Goal: Information Seeking & Learning: Learn about a topic

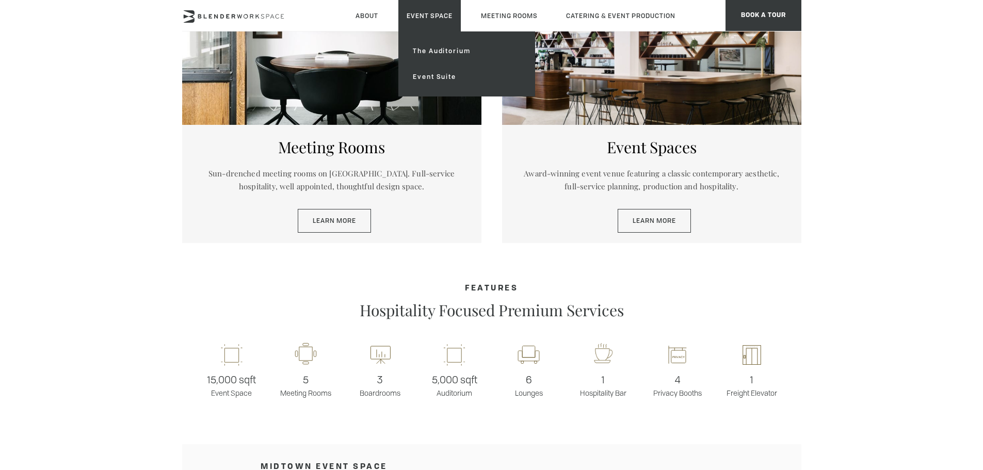
scroll to position [567, 0]
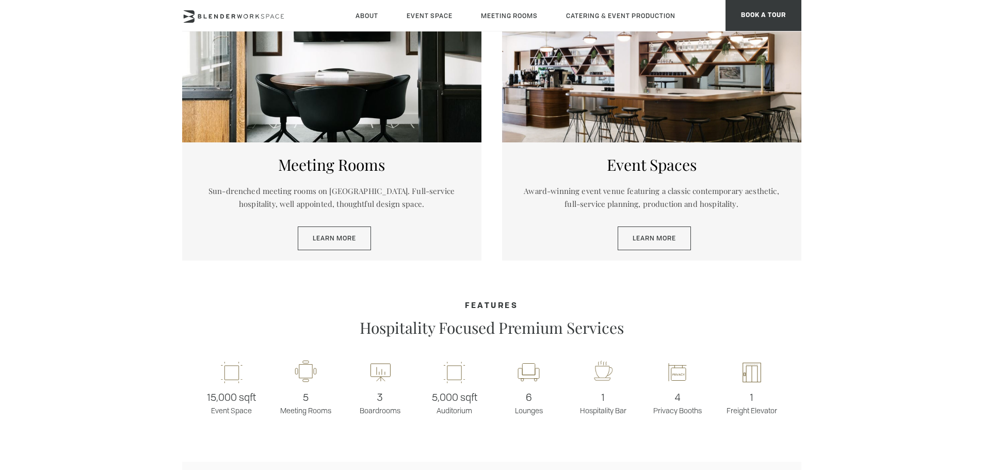
click at [884, 6] on header "About Neighborhood Global Collective Journal Event Space The Auditorium Event S…" at bounding box center [491, 15] width 983 height 31
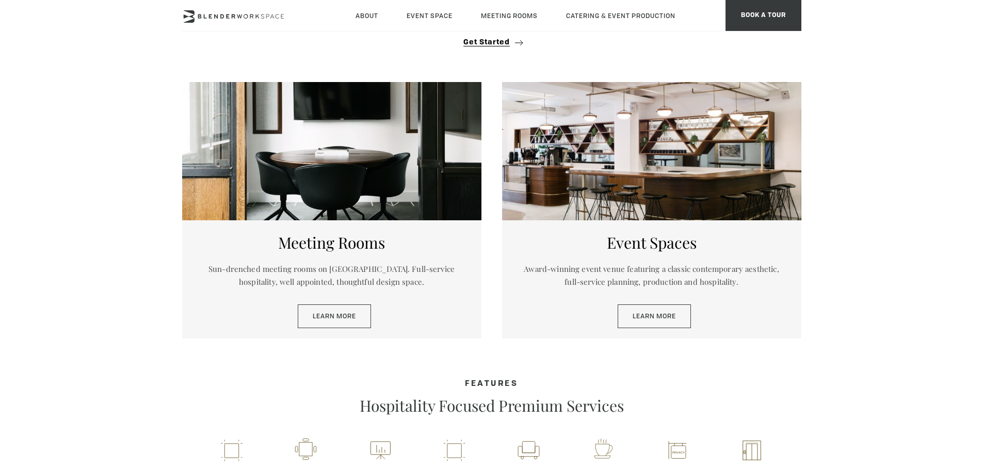
scroll to position [413, 0]
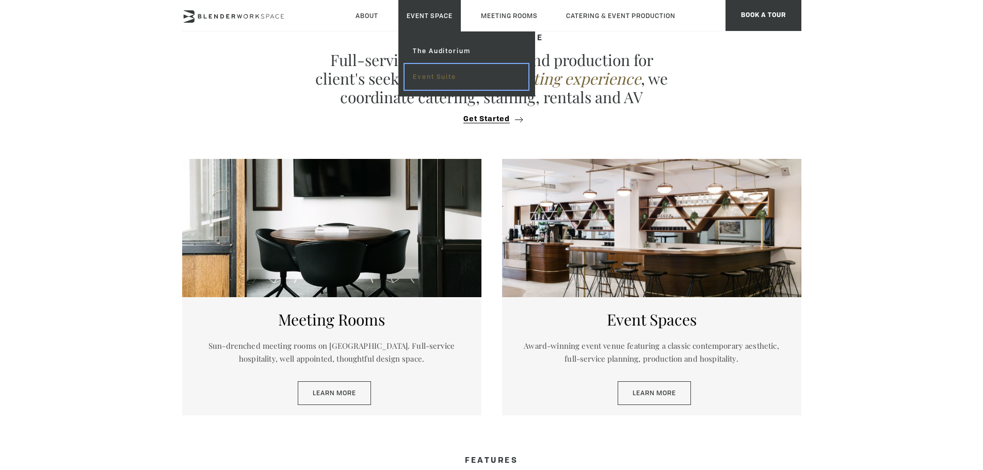
click at [429, 75] on link "Event Suite" at bounding box center [465, 77] width 123 height 26
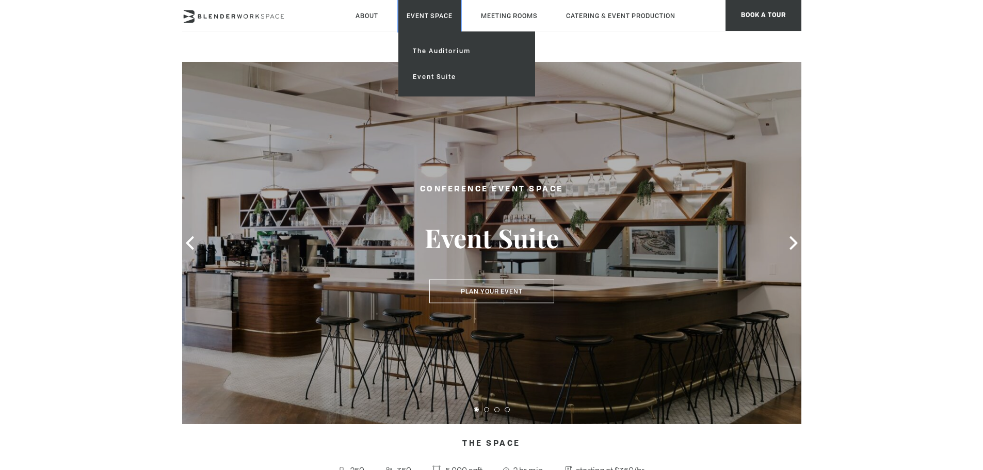
click at [422, 17] on link "Event Space" at bounding box center [429, 15] width 62 height 31
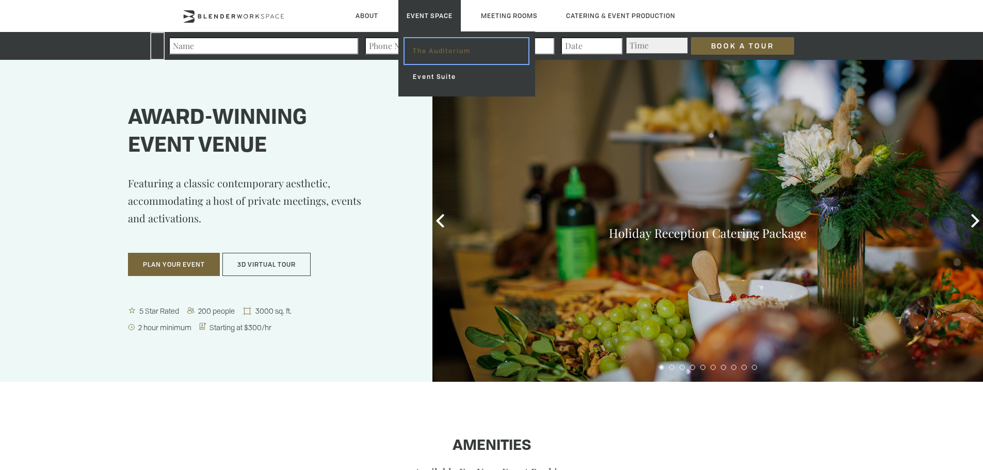
click at [446, 50] on link "The Auditorium" at bounding box center [465, 51] width 123 height 26
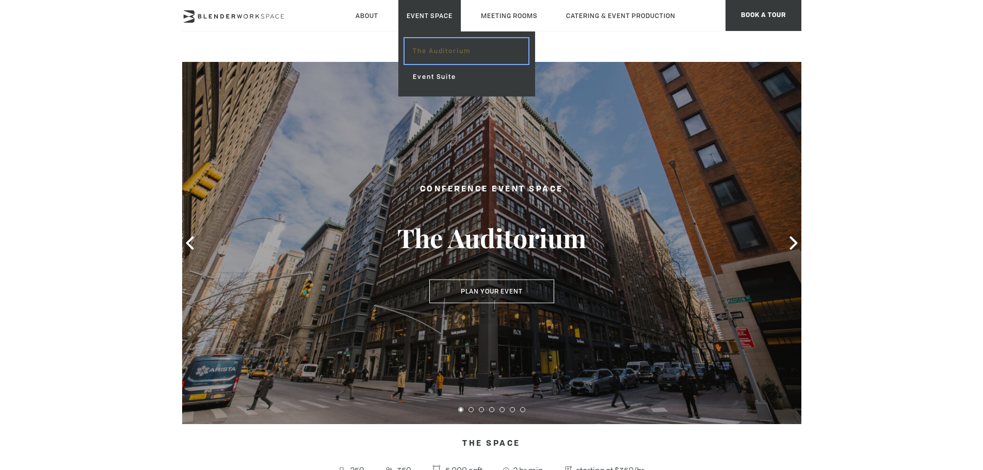
click at [433, 52] on link "The Auditorium" at bounding box center [465, 51] width 123 height 26
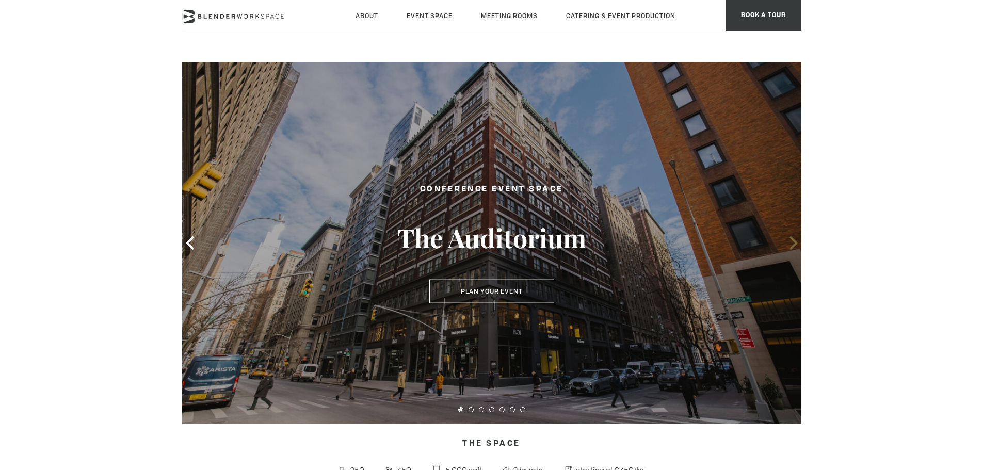
click at [791, 243] on icon at bounding box center [793, 242] width 13 height 13
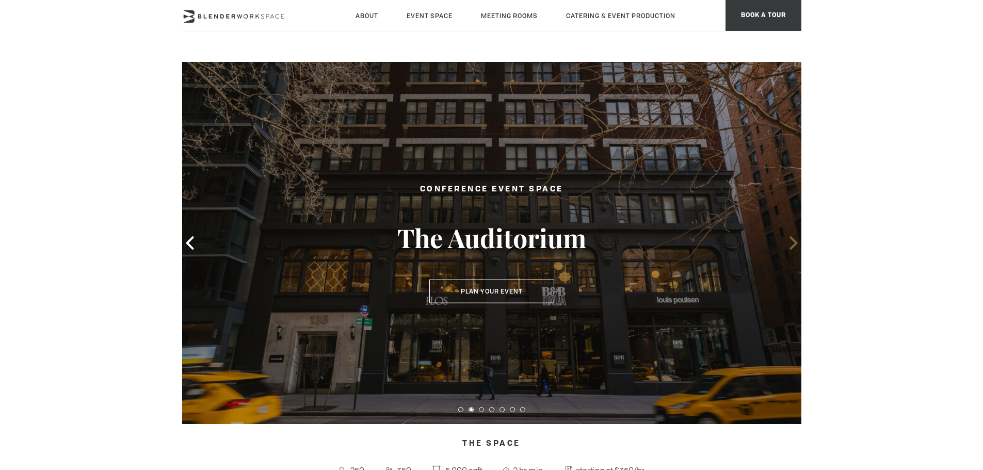
click at [791, 243] on icon at bounding box center [793, 242] width 13 height 13
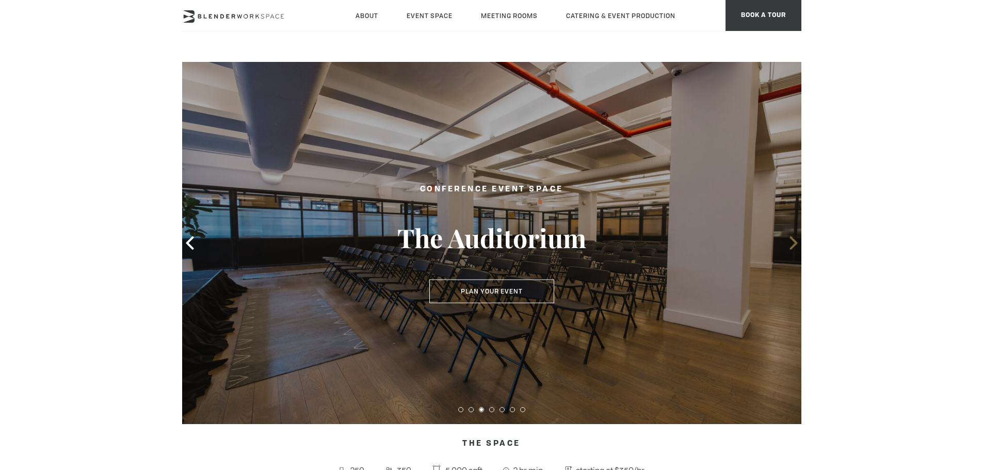
click at [797, 239] on icon at bounding box center [793, 242] width 13 height 13
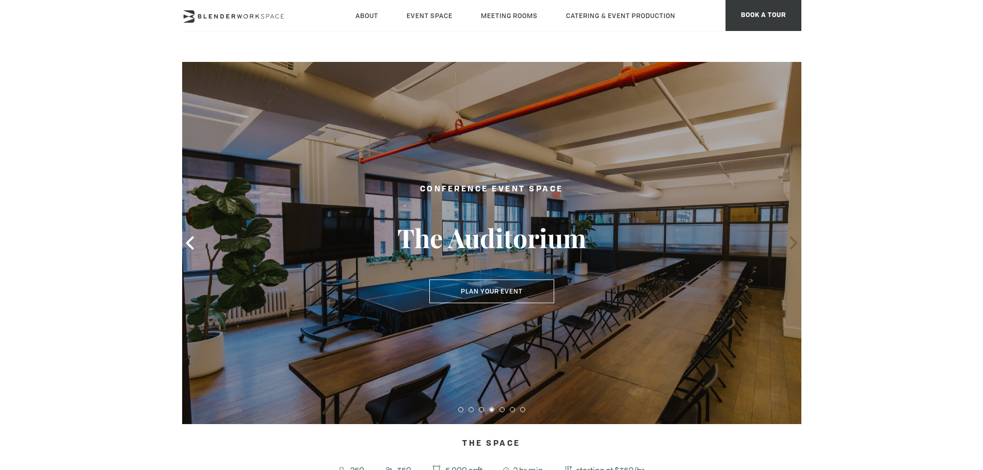
click at [791, 248] on icon at bounding box center [793, 242] width 8 height 13
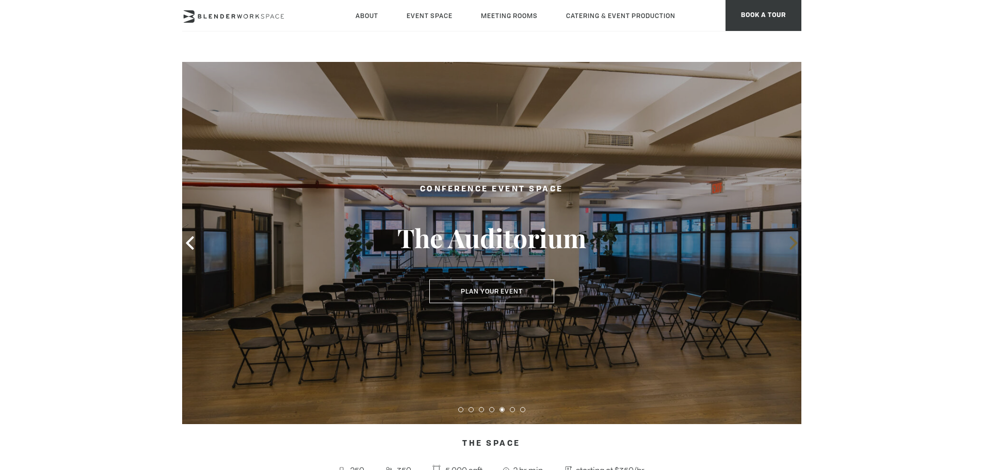
click at [795, 248] on icon at bounding box center [793, 242] width 13 height 13
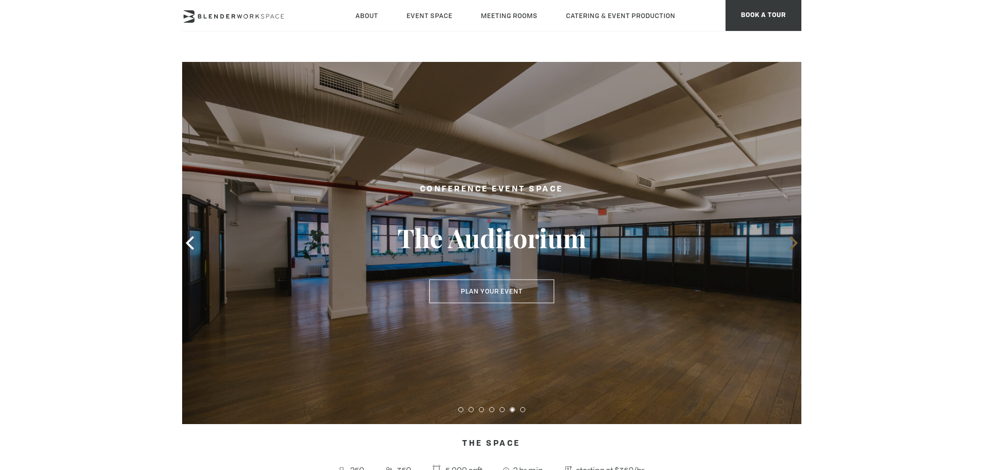
click at [794, 248] on icon at bounding box center [793, 242] width 13 height 13
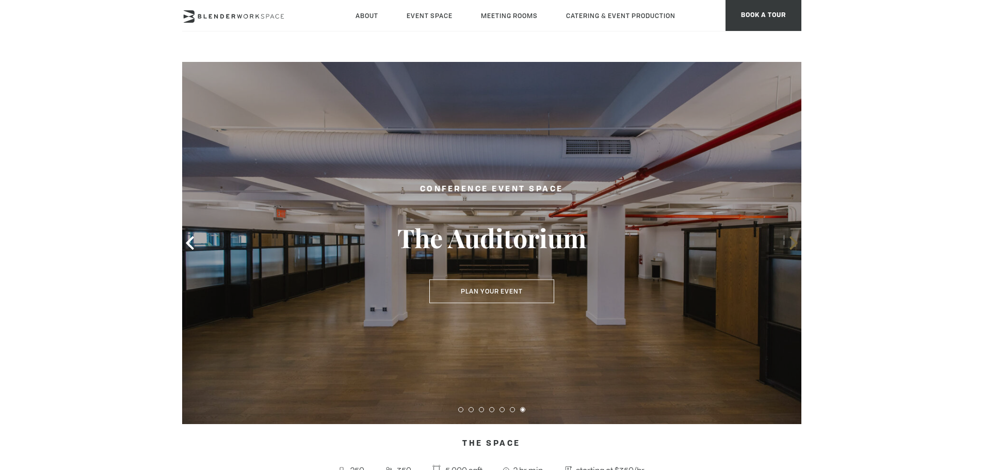
click at [794, 248] on icon at bounding box center [793, 242] width 13 height 13
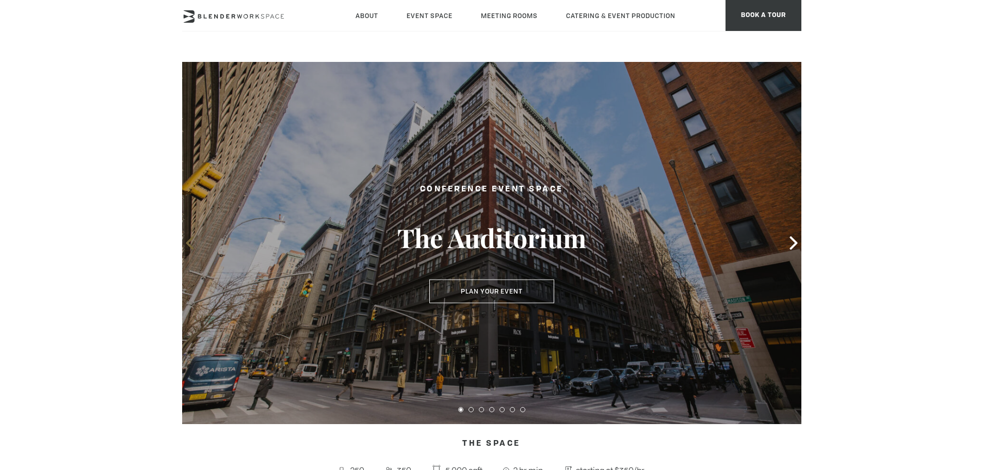
click at [191, 245] on icon at bounding box center [189, 242] width 13 height 13
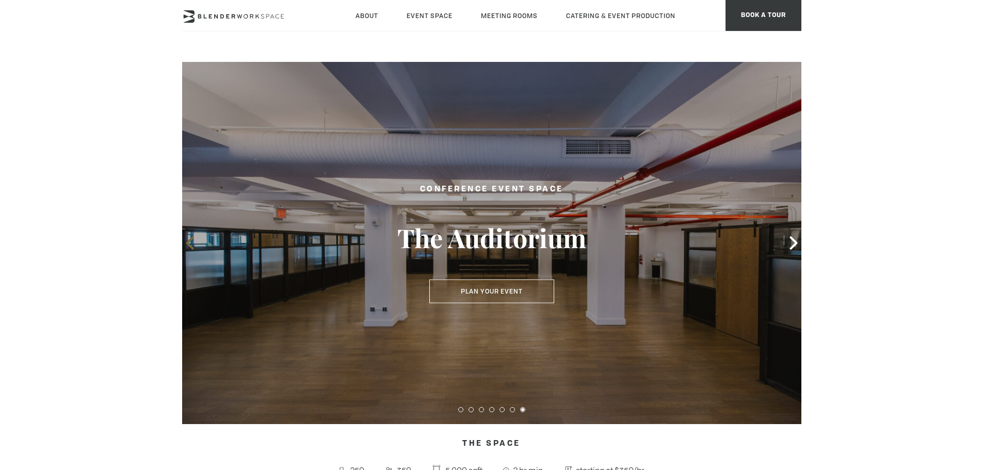
click at [187, 241] on icon at bounding box center [190, 242] width 8 height 13
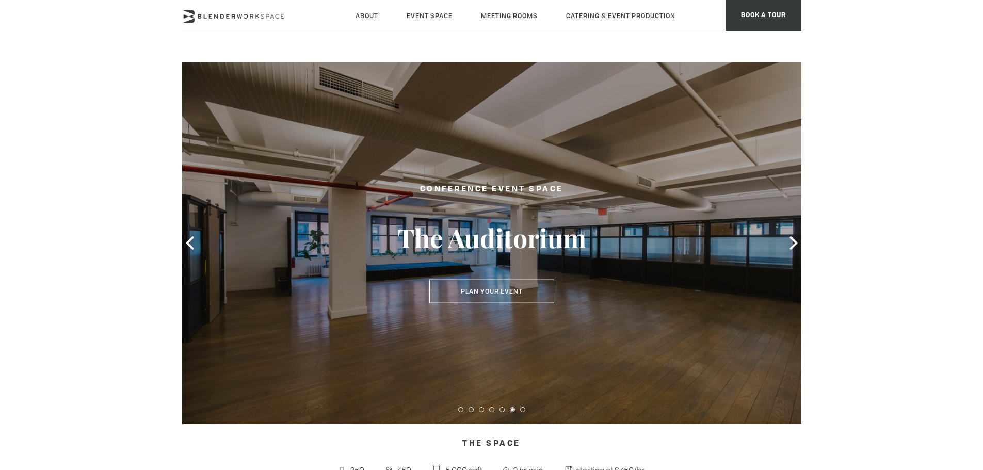
drag, startPoint x: 231, startPoint y: 246, endPoint x: 108, endPoint y: 77, distance: 208.9
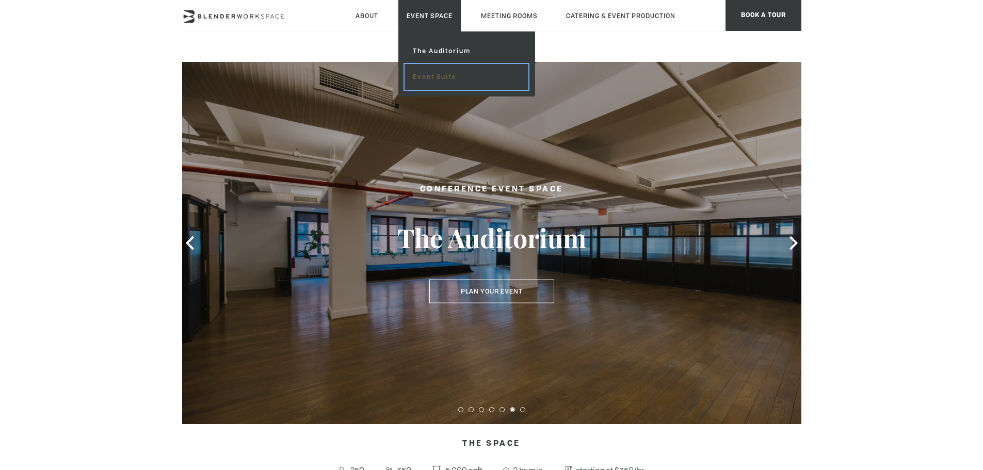
click at [440, 73] on link "Event Suite" at bounding box center [465, 77] width 123 height 26
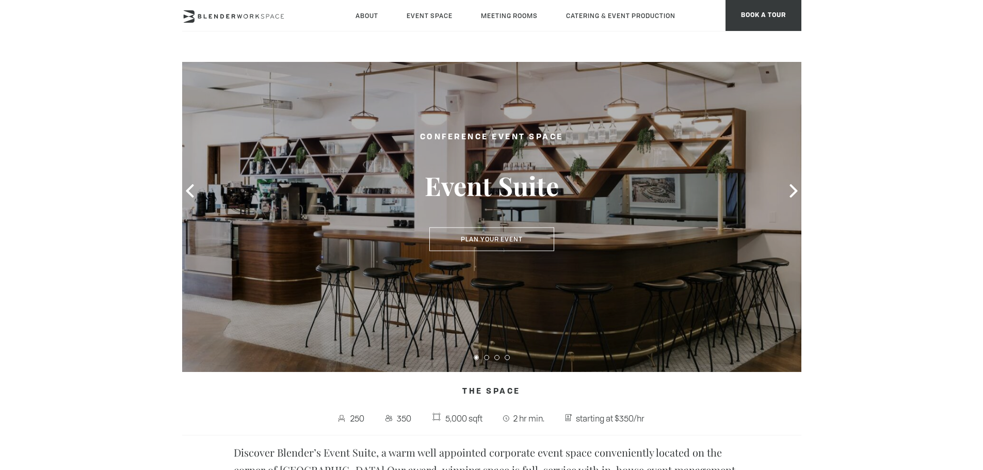
scroll to position [52, 0]
click at [790, 196] on icon at bounding box center [793, 191] width 13 height 13
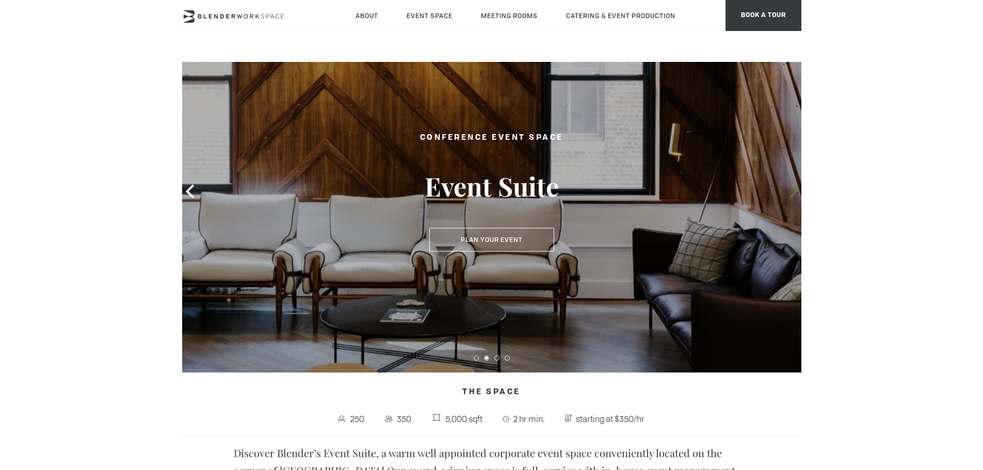
click at [790, 196] on icon at bounding box center [793, 191] width 13 height 13
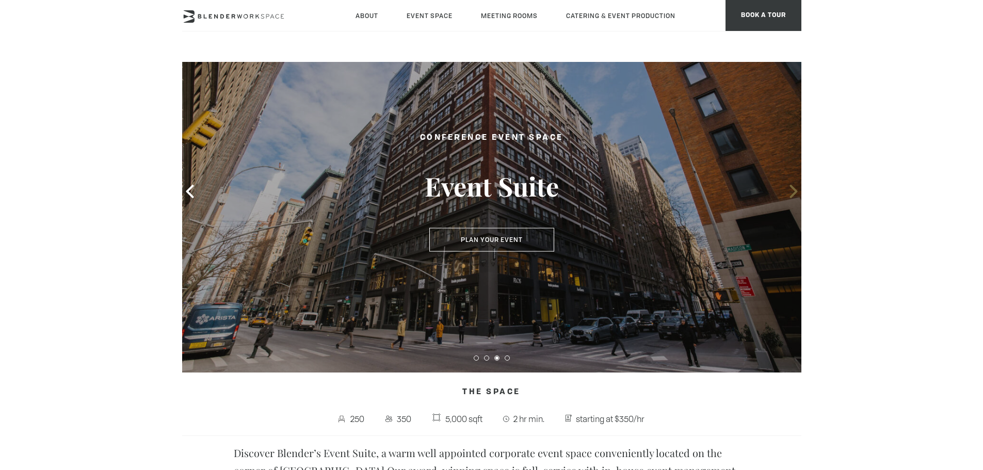
click at [790, 196] on icon at bounding box center [793, 191] width 13 height 13
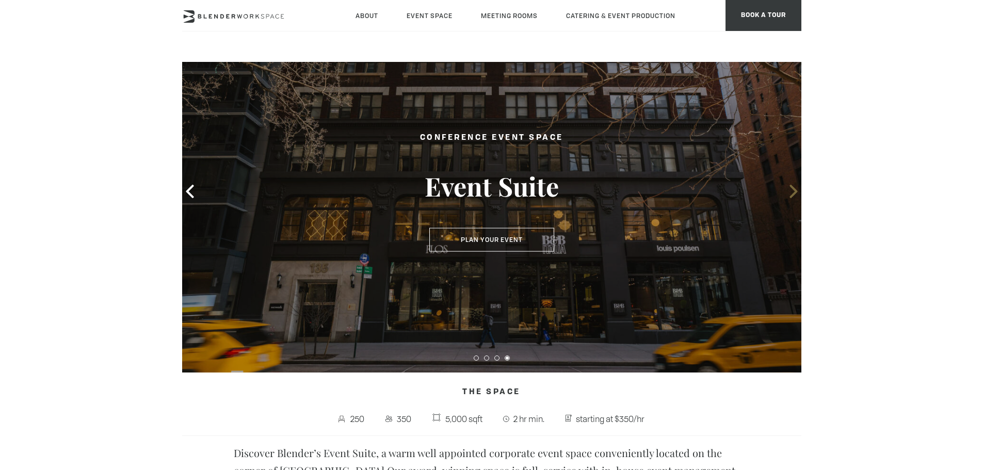
click at [790, 196] on icon at bounding box center [793, 191] width 13 height 13
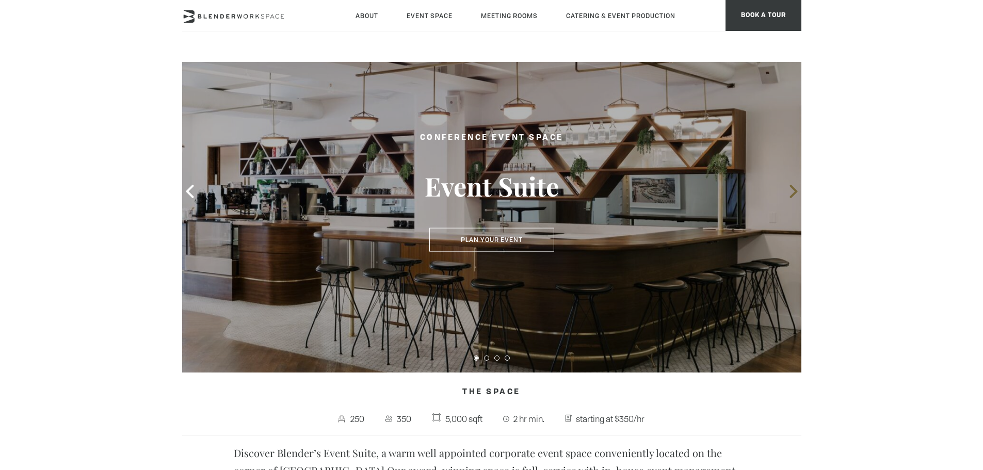
click at [790, 196] on icon at bounding box center [793, 191] width 13 height 13
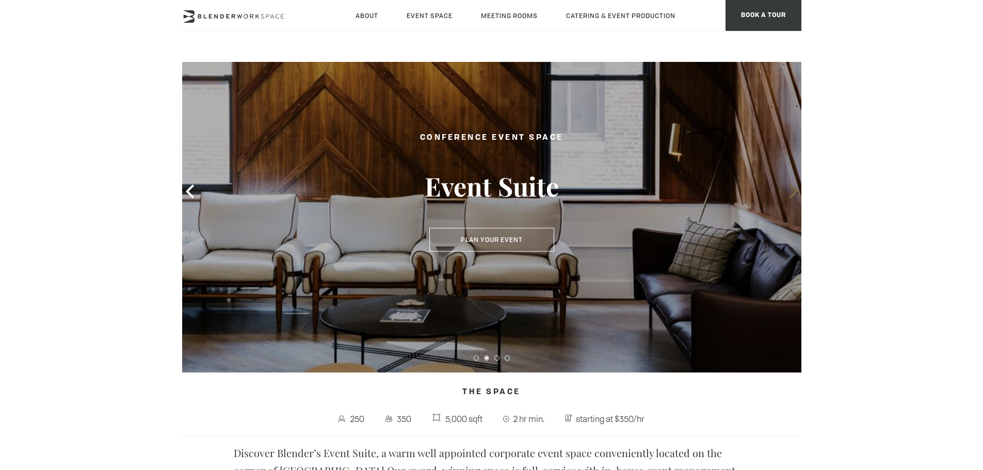
click at [790, 196] on icon at bounding box center [793, 191] width 13 height 13
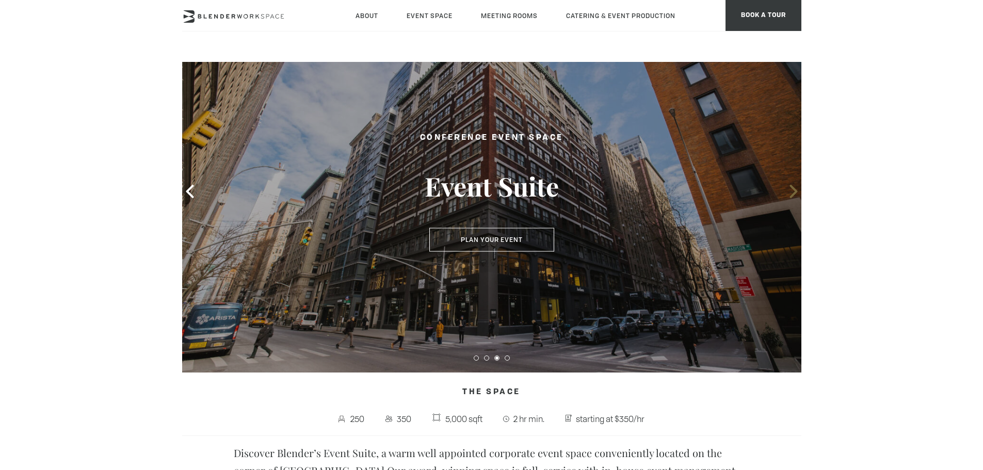
click at [790, 196] on icon at bounding box center [793, 191] width 13 height 13
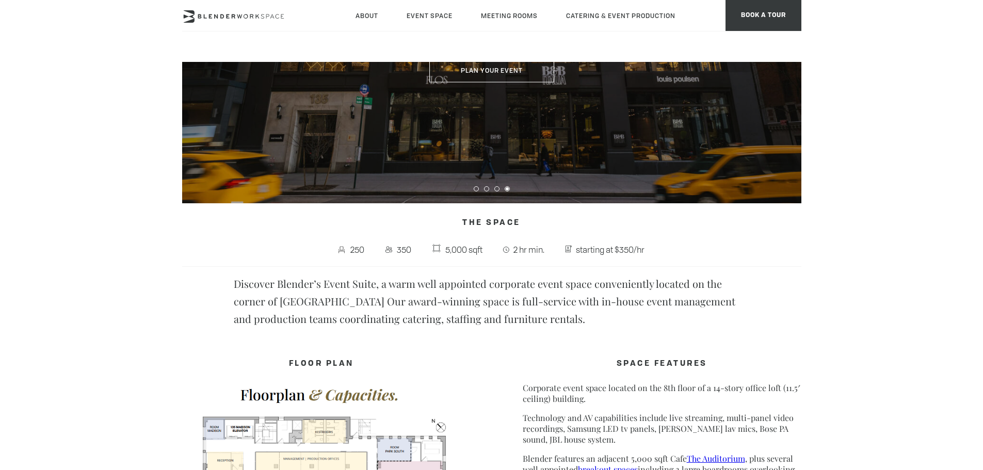
scroll to position [0, 0]
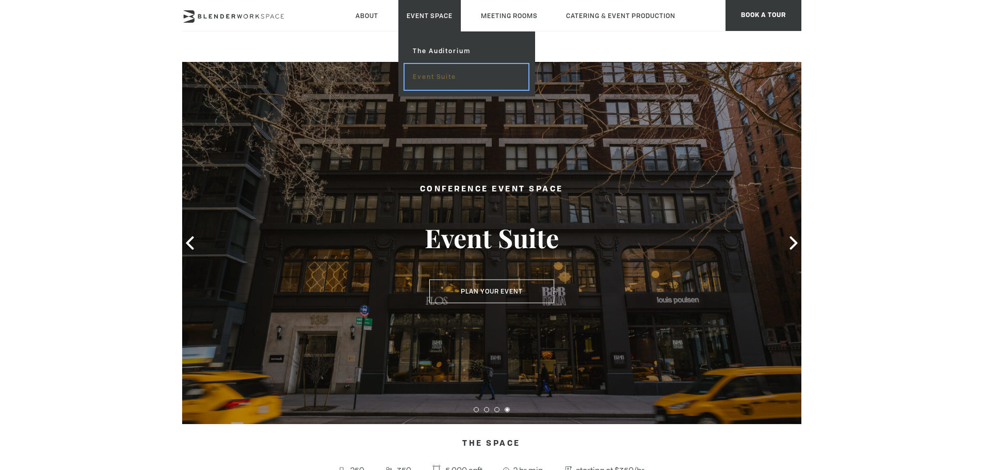
click at [435, 77] on link "Event Suite" at bounding box center [465, 77] width 123 height 26
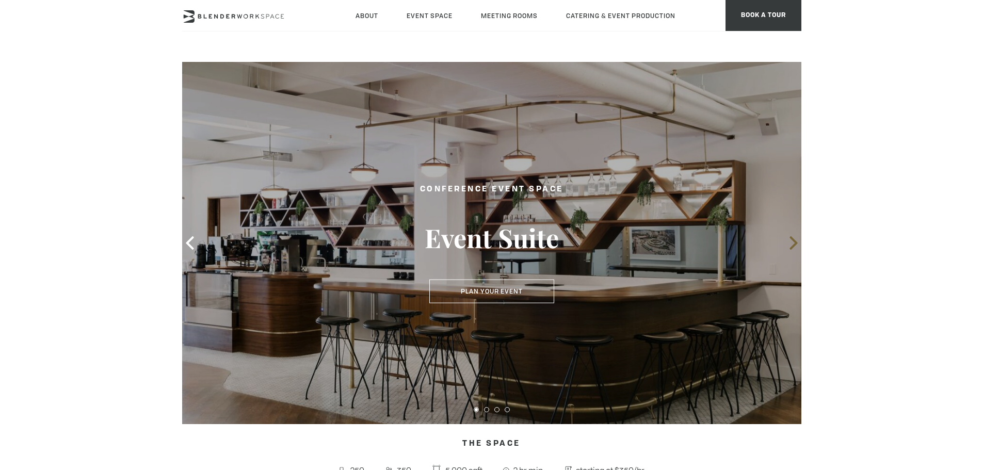
click at [794, 244] on icon at bounding box center [793, 242] width 8 height 13
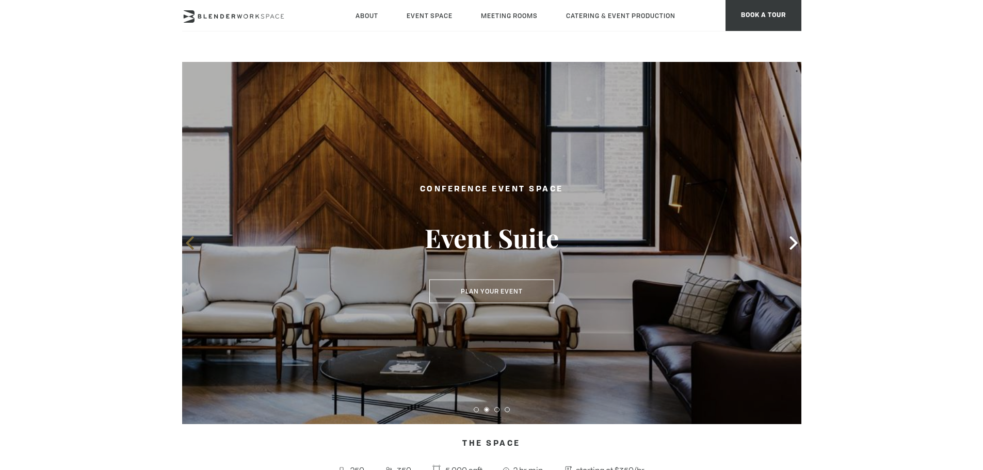
click at [193, 244] on icon at bounding box center [189, 242] width 13 height 13
